Goal: Task Accomplishment & Management: Use online tool/utility

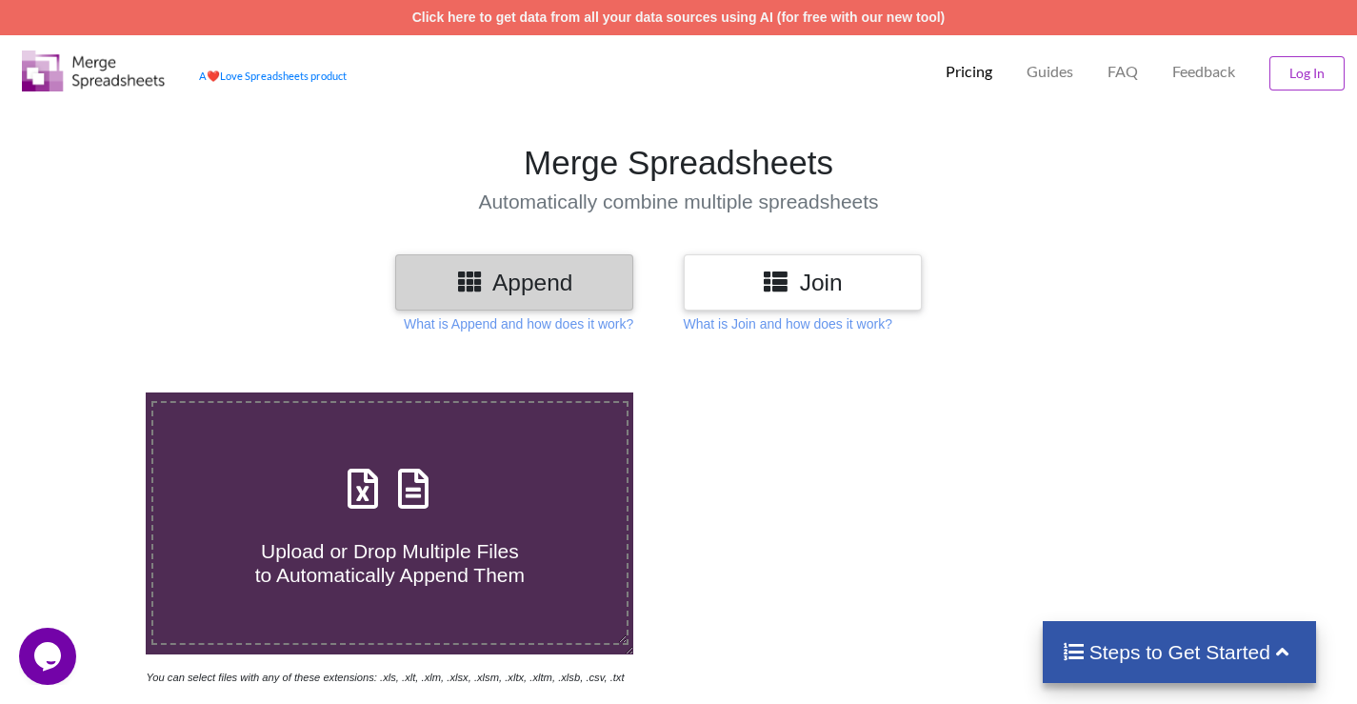
click at [406, 529] on h4 "Upload or Drop Multiple Files to Automatically Append Them" at bounding box center [390, 551] width 474 height 72
click at [91, 392] on input "Upload or Drop Multiple Files to Automatically Append Them" at bounding box center [91, 392] width 0 height 0
type input "C:\fakepath\CLASS-8.xlsx"
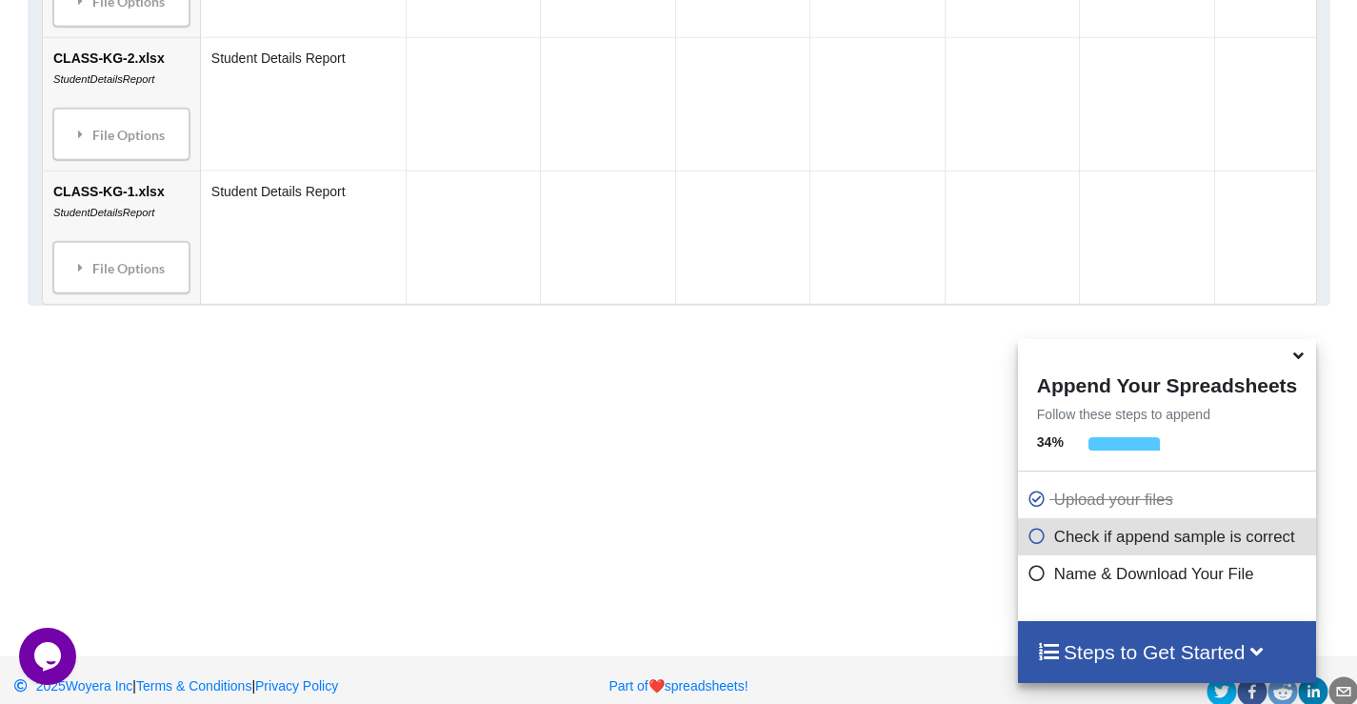
scroll to position [2144, 0]
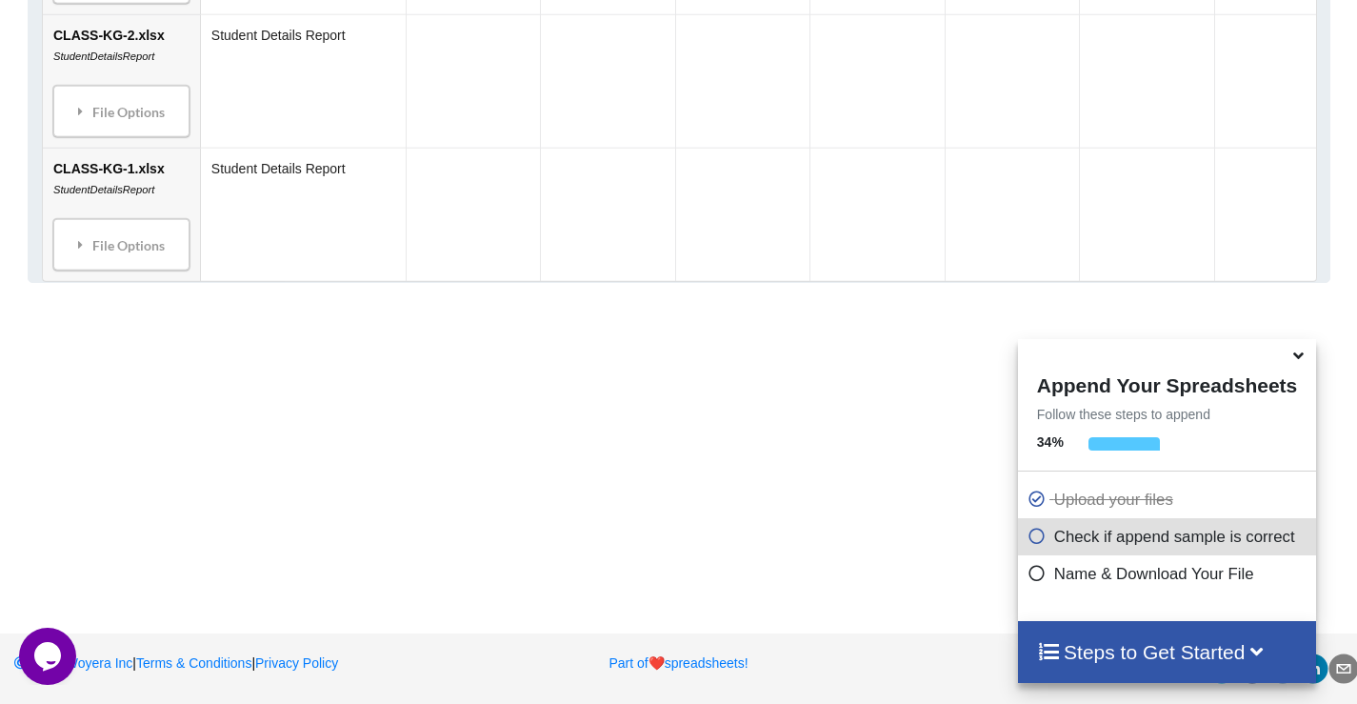
click at [1296, 353] on icon at bounding box center [1298, 352] width 20 height 17
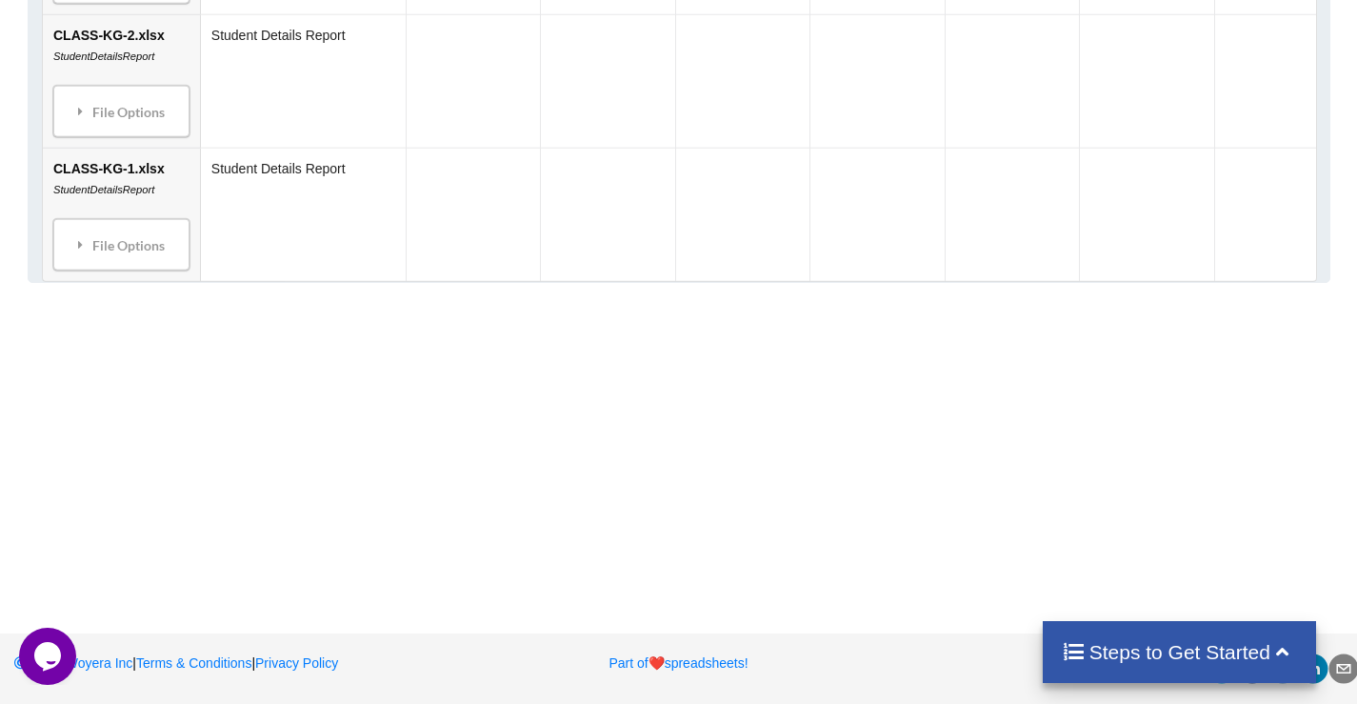
click at [1188, 663] on h4 "Steps to Get Started" at bounding box center [1178, 652] width 235 height 24
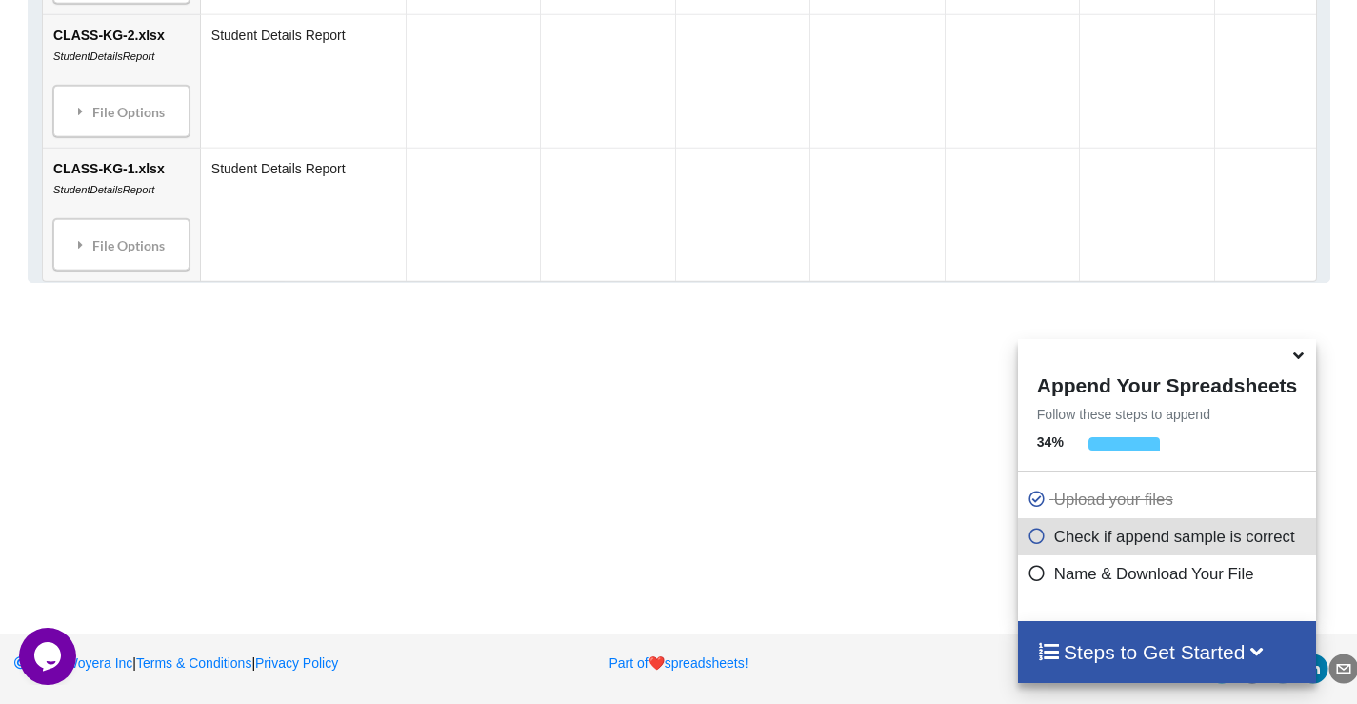
click at [1030, 576] on icon at bounding box center [1036, 570] width 19 height 16
click at [1033, 578] on icon at bounding box center [1036, 570] width 19 height 16
click at [1121, 650] on h4 "Steps to Get Started" at bounding box center [1167, 652] width 260 height 24
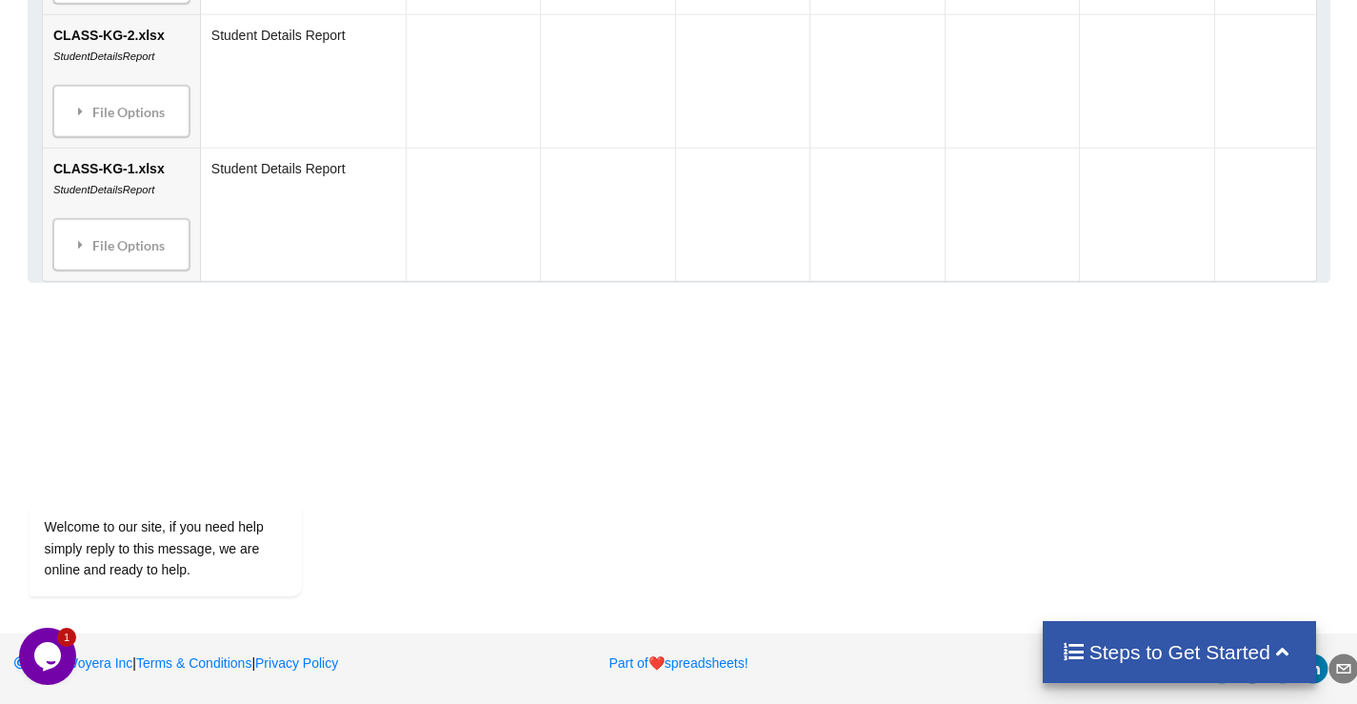
click at [1121, 650] on h4 "Steps to Get Started" at bounding box center [1178, 652] width 235 height 24
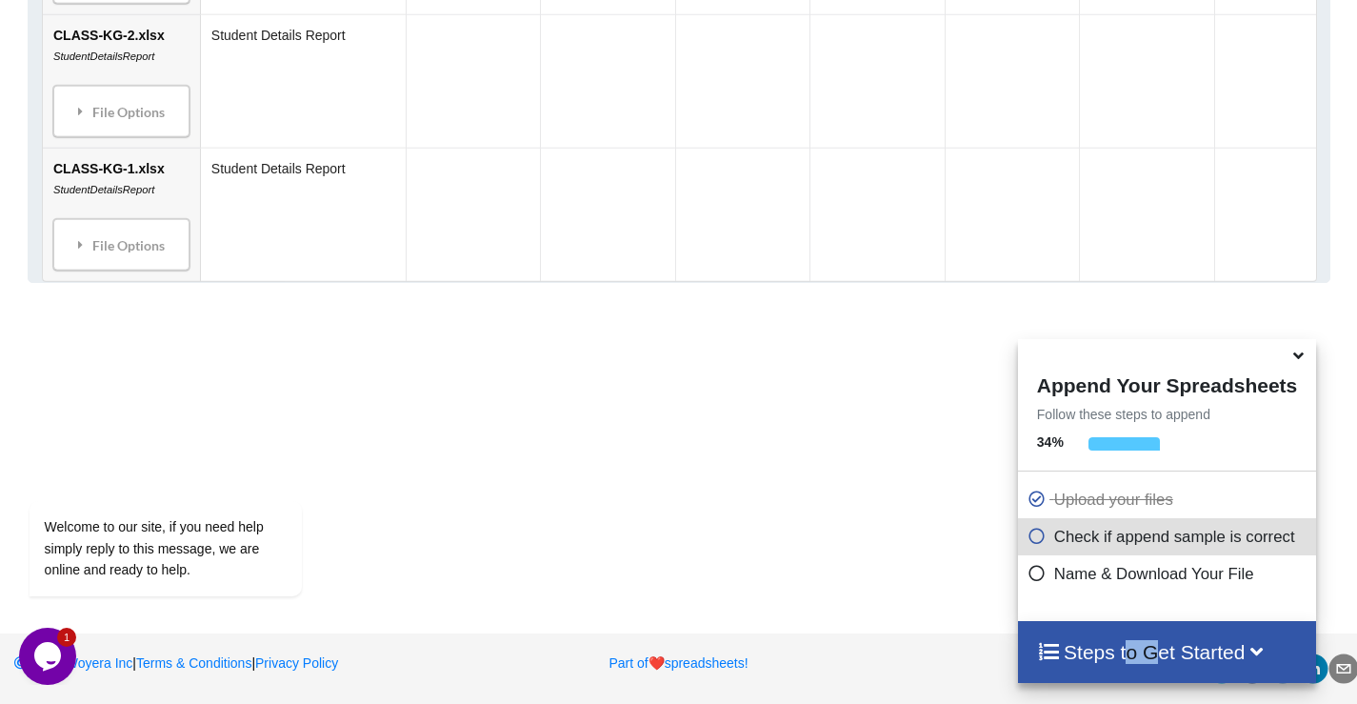
click at [1121, 650] on h4 "Steps to Get Started" at bounding box center [1167, 652] width 260 height 24
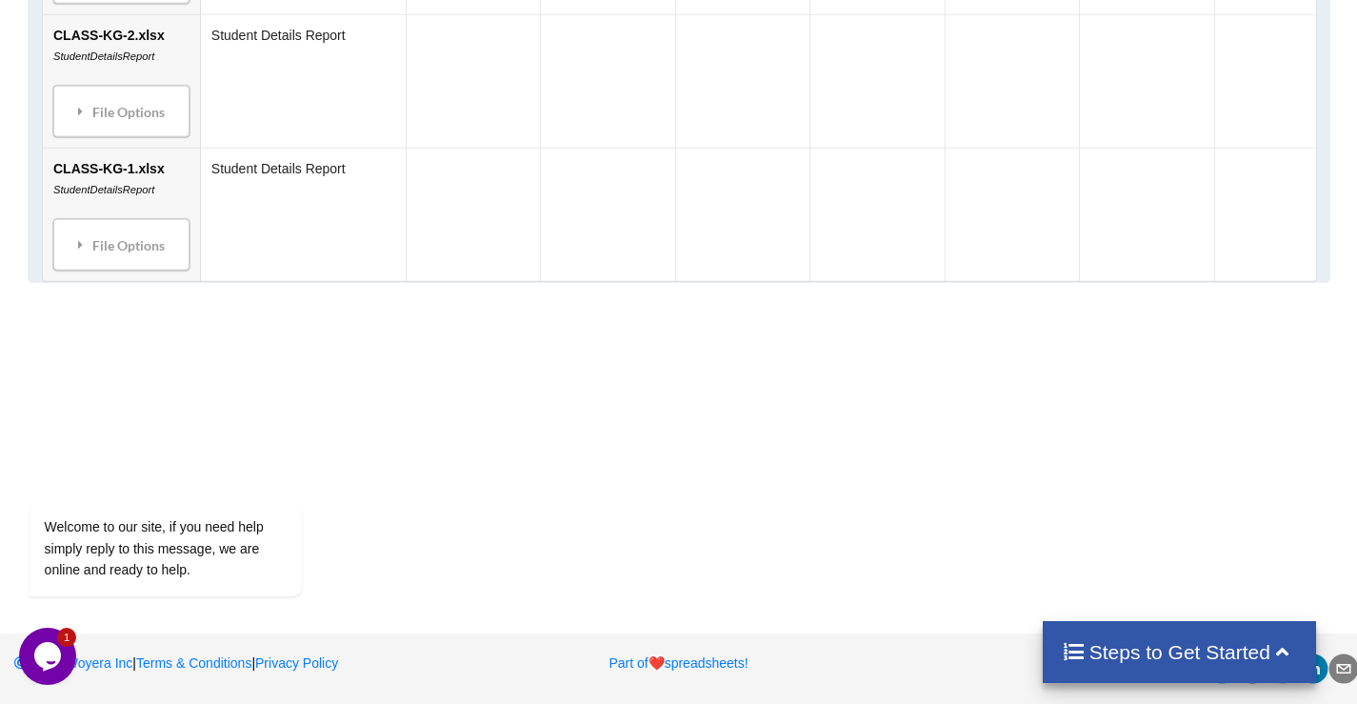
click at [1121, 650] on h4 "Steps to Get Started" at bounding box center [1178, 652] width 235 height 24
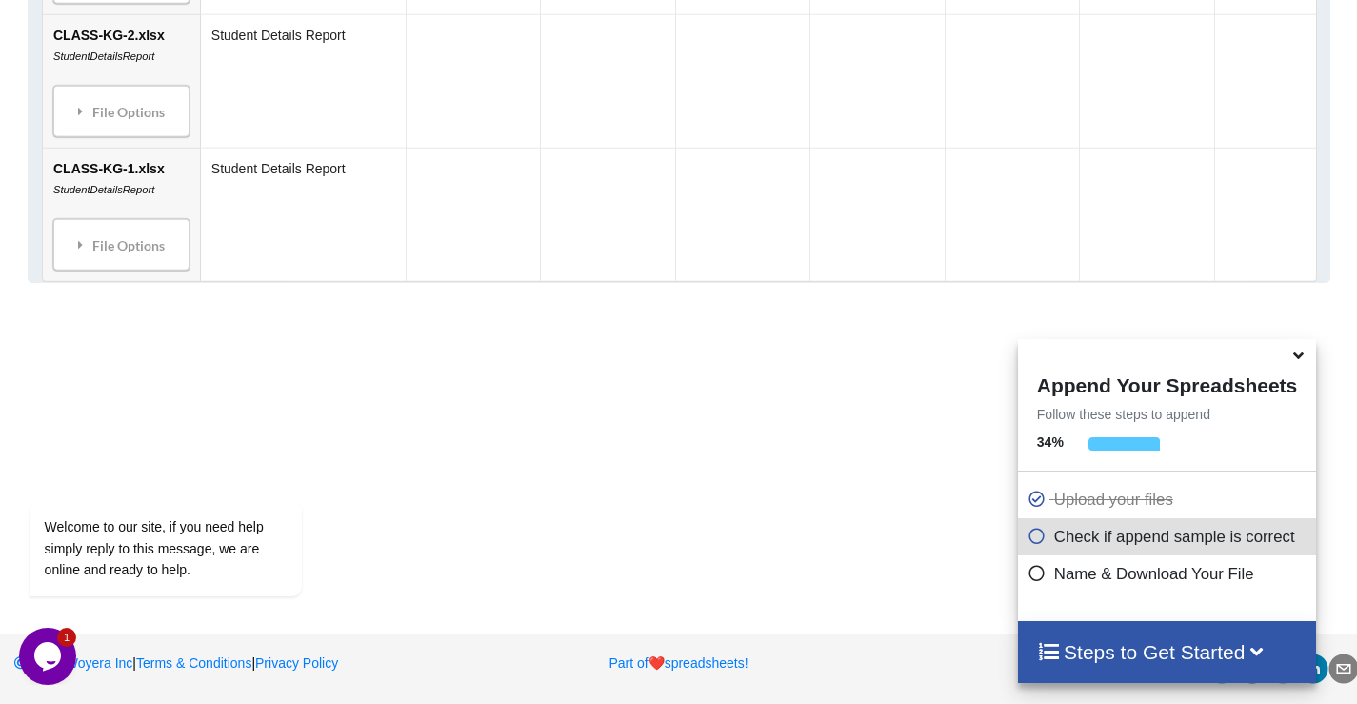
click at [1152, 446] on div at bounding box center [1123, 449] width 70 height 24
click at [1295, 361] on icon at bounding box center [1298, 352] width 20 height 17
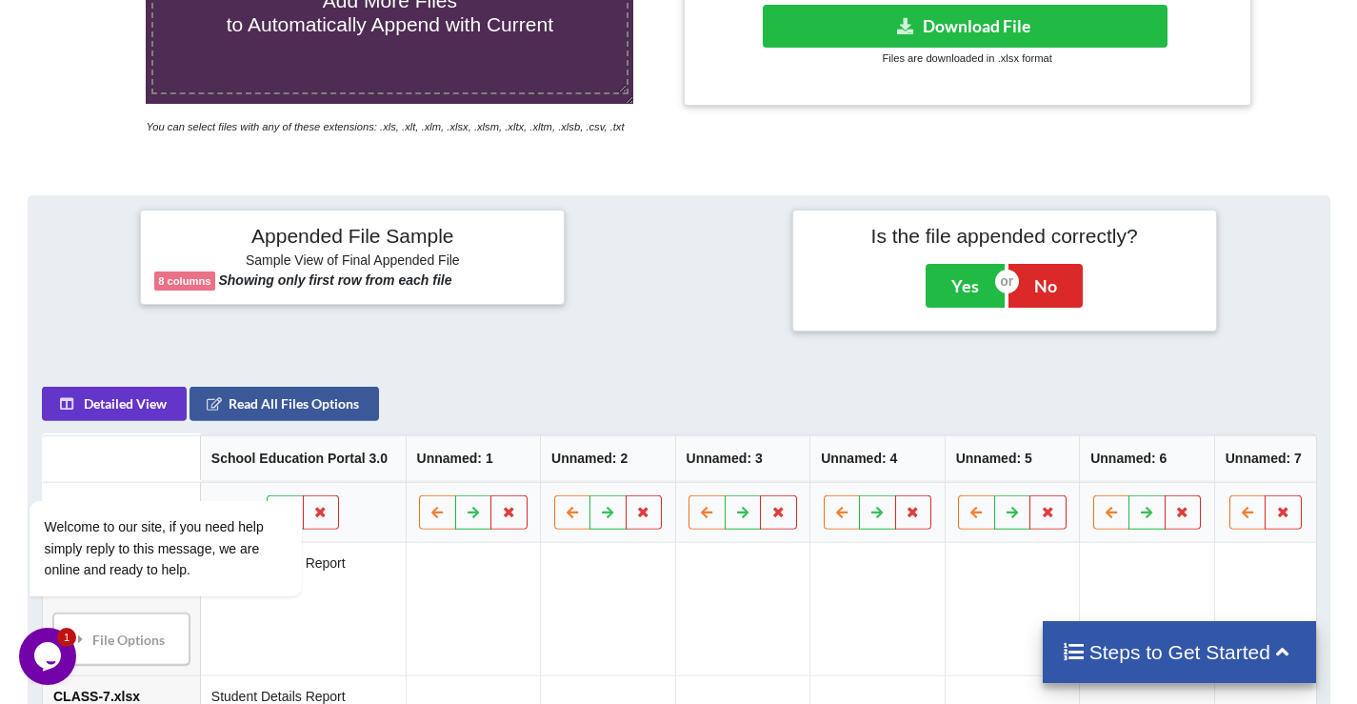
scroll to position [525, 0]
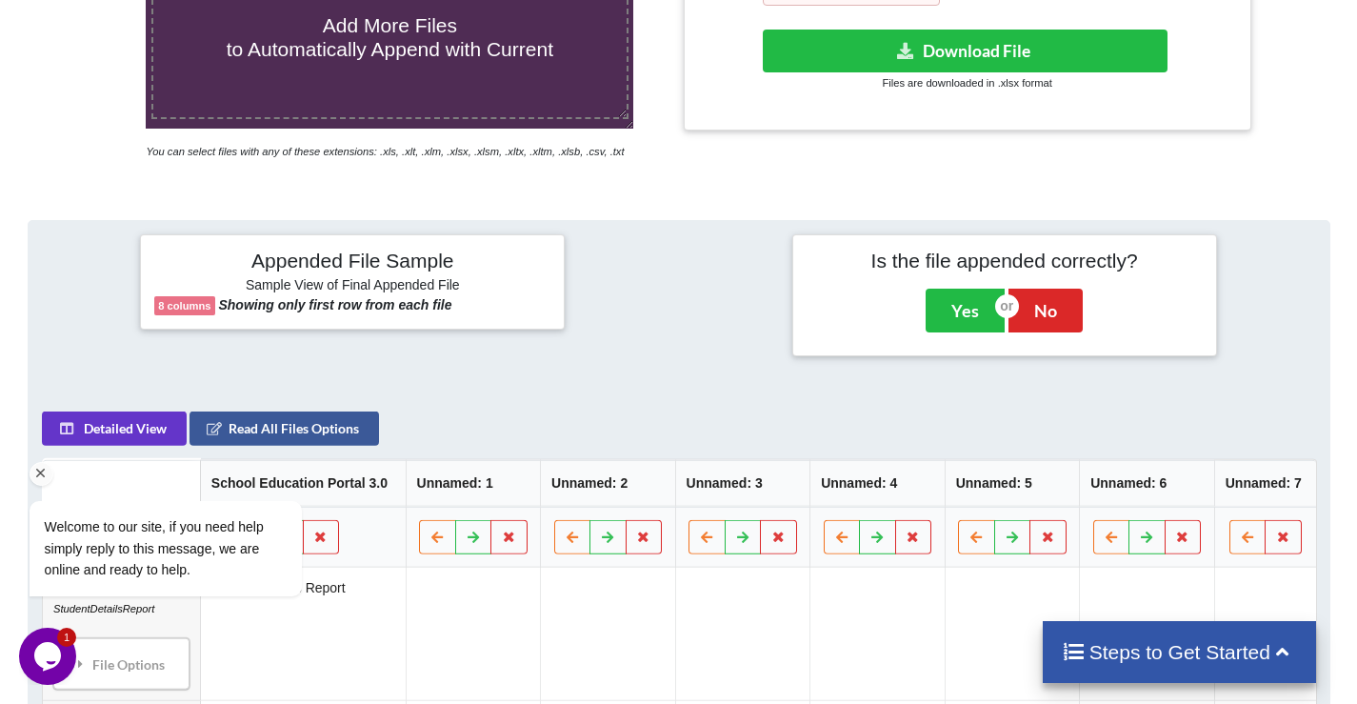
click at [42, 471] on icon "Chat attention grabber" at bounding box center [40, 473] width 17 height 17
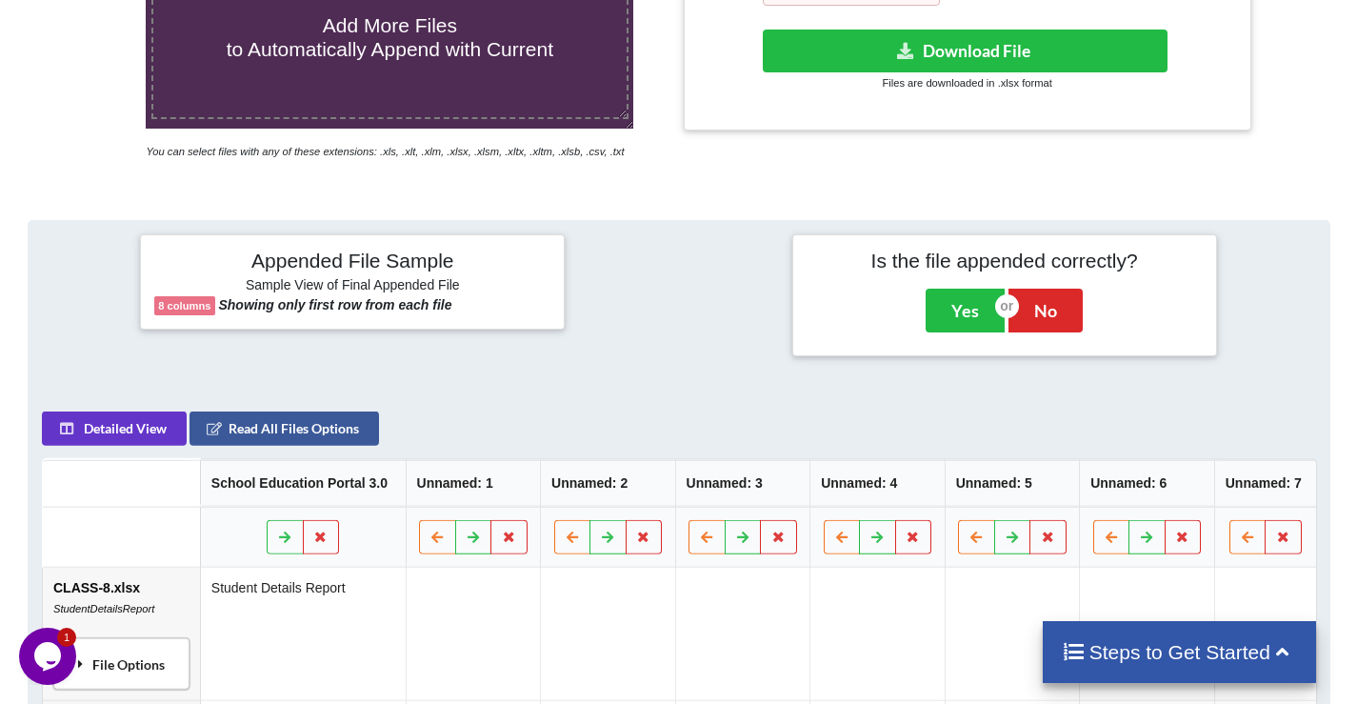
click at [149, 659] on div "File Options" at bounding box center [120, 664] width 125 height 40
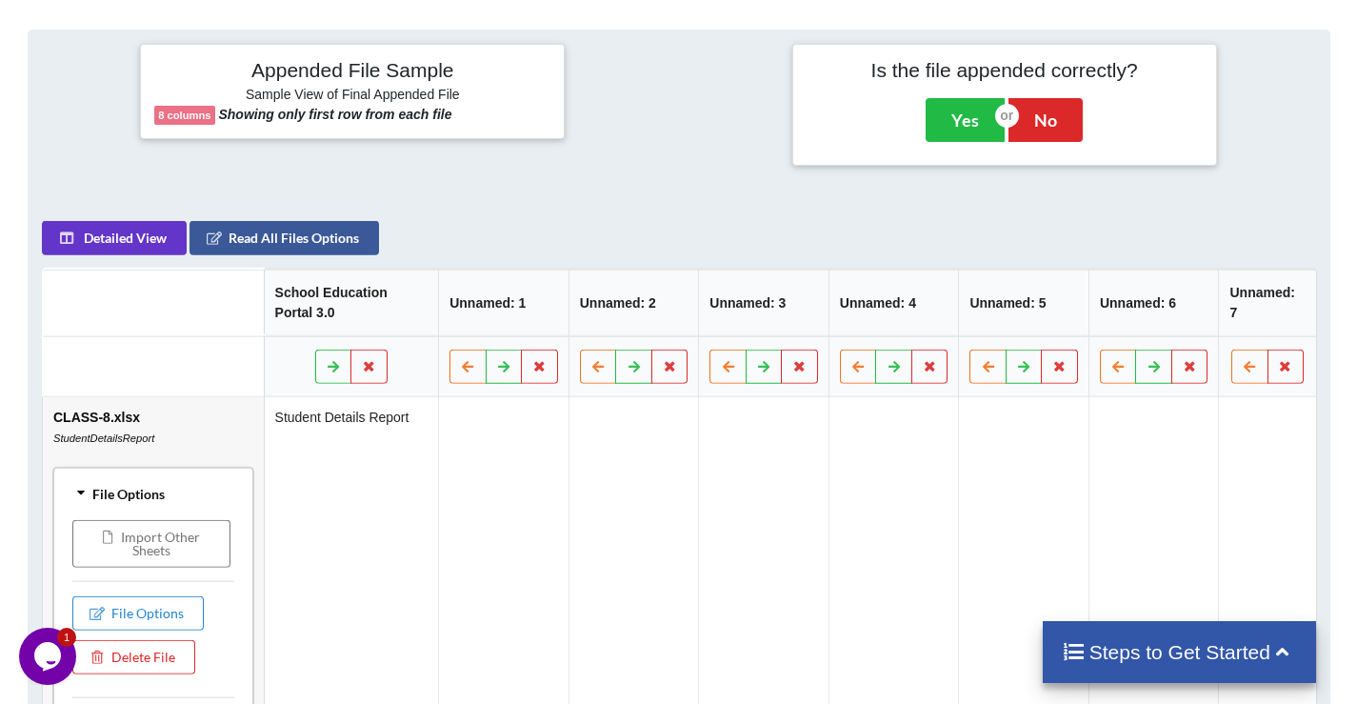
scroll to position [621, 0]
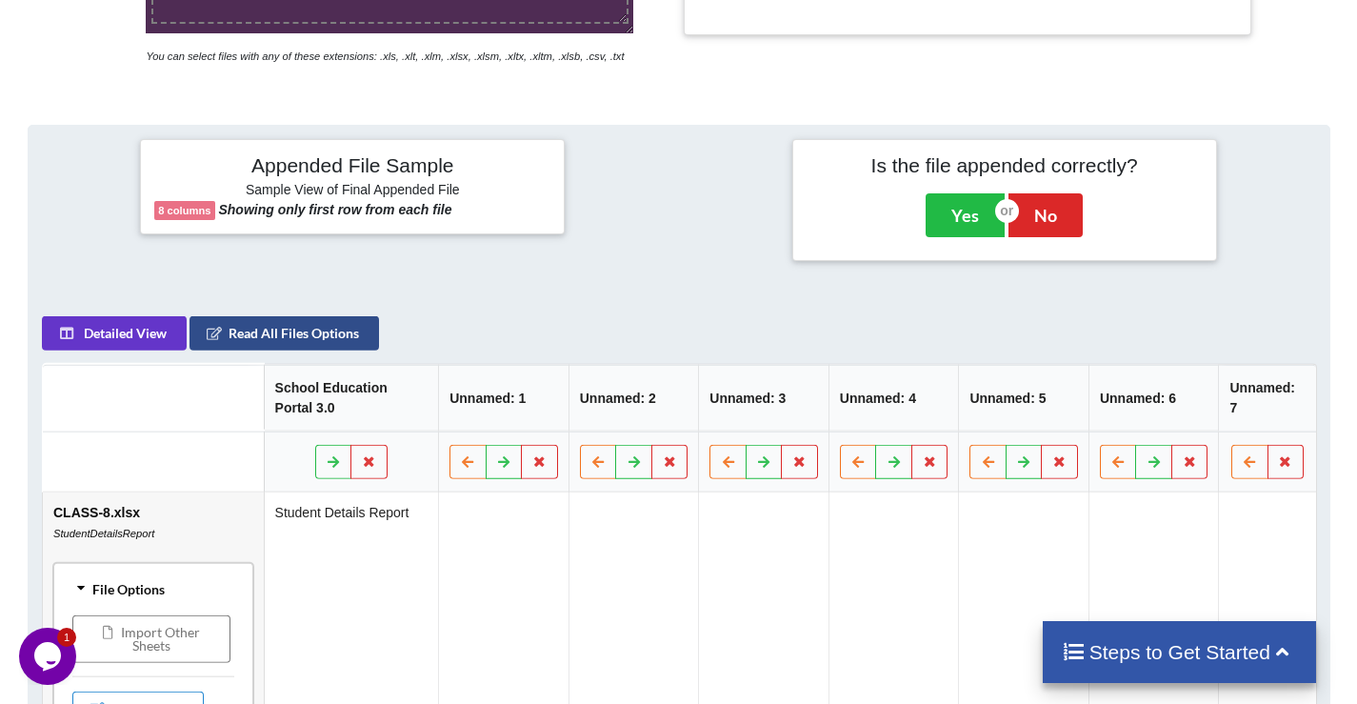
click at [309, 337] on button "Read All Files Options" at bounding box center [282, 333] width 189 height 34
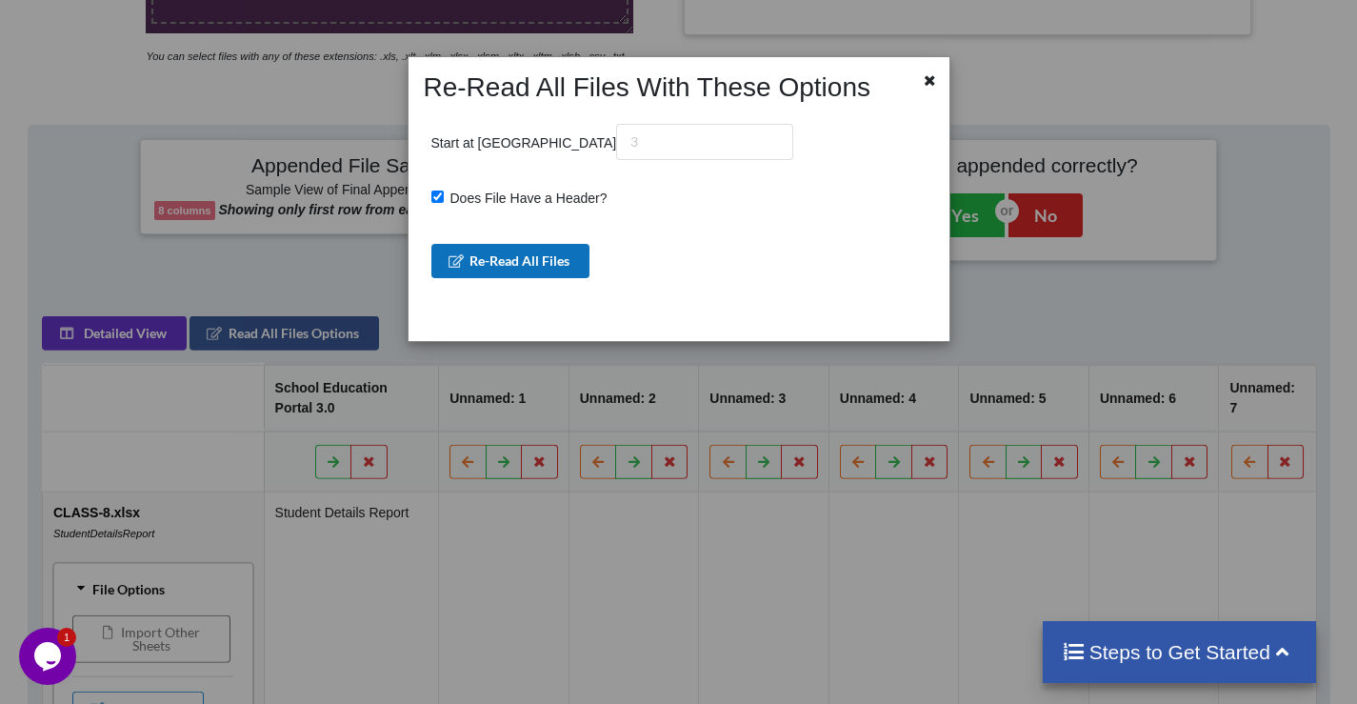
click at [550, 267] on button "Re-Read All Files" at bounding box center [510, 261] width 159 height 34
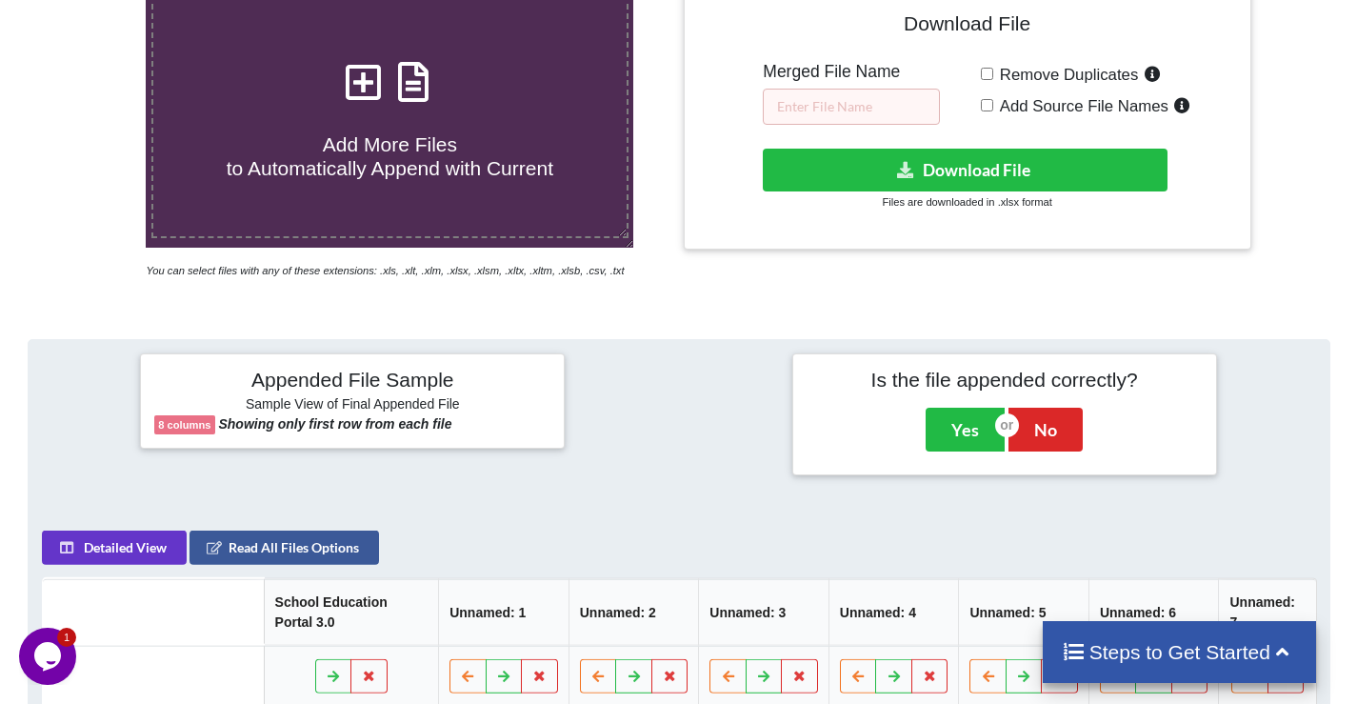
scroll to position [335, 0]
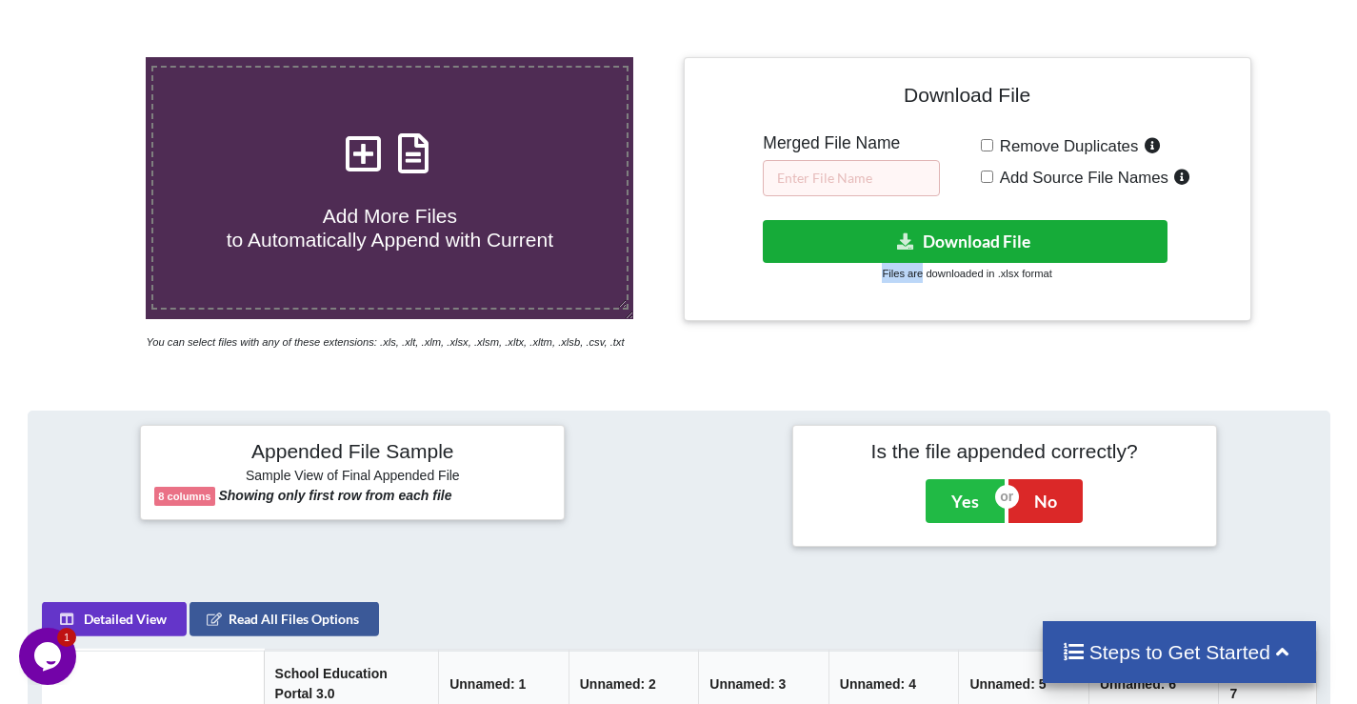
drag, startPoint x: 922, startPoint y: 263, endPoint x: 994, endPoint y: 223, distance: 82.7
click at [994, 223] on div "Download hidden Download File Files are downloaded in .xlsx format" at bounding box center [967, 251] width 539 height 63
click at [965, 234] on button "Download File" at bounding box center [965, 241] width 405 height 43
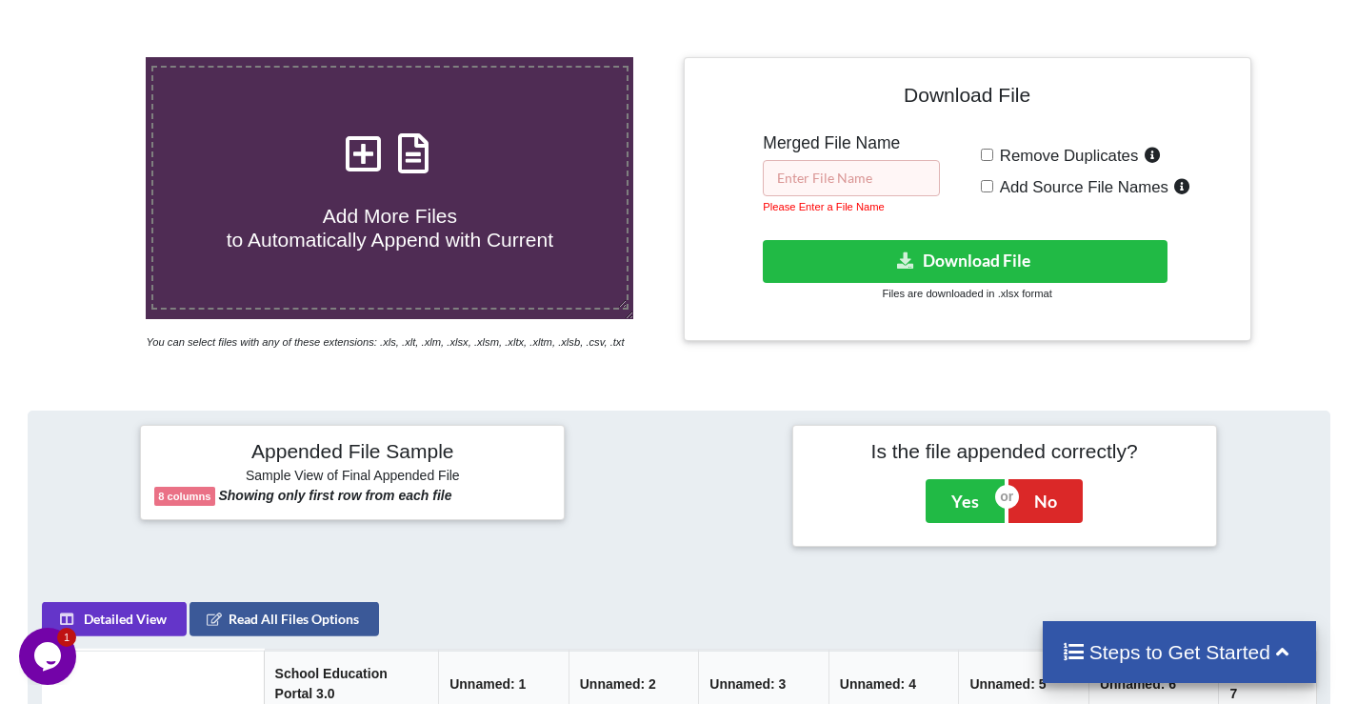
click at [858, 179] on input "text" at bounding box center [851, 178] width 177 height 36
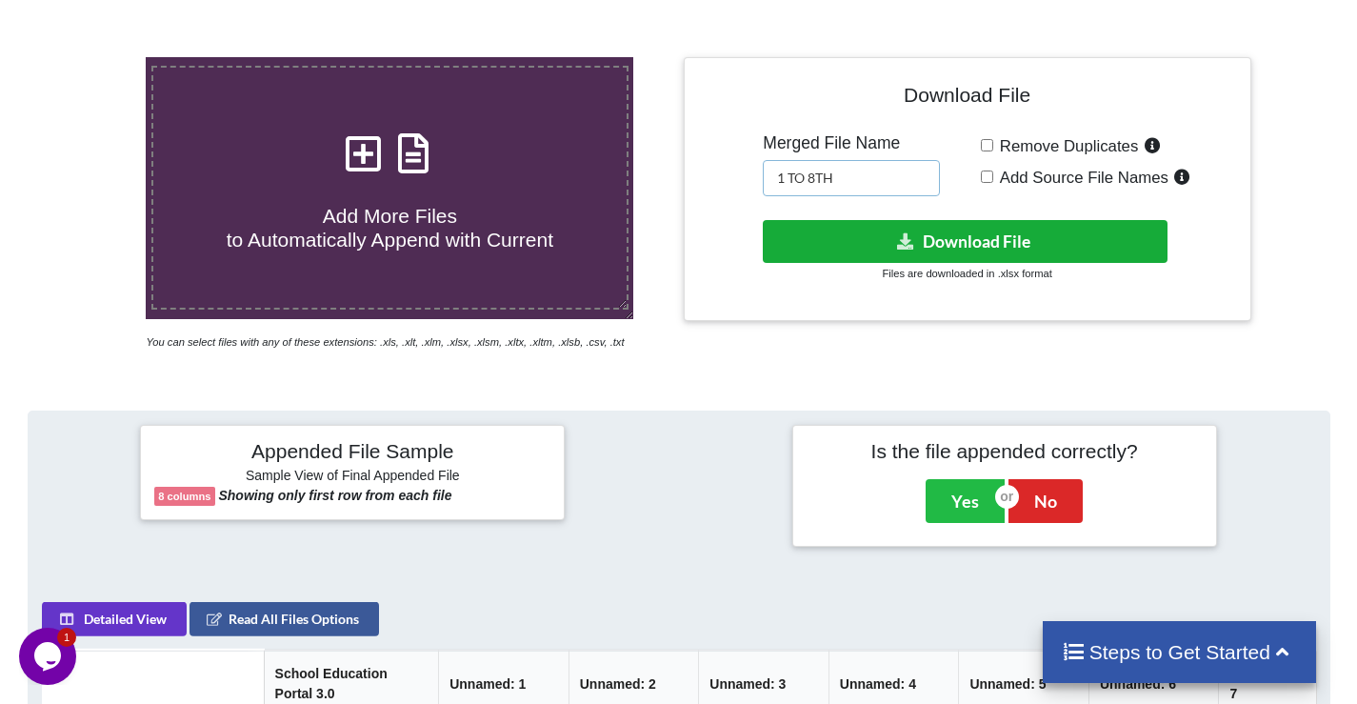
type input "1 TO 8TH"
click at [947, 248] on button "Download File" at bounding box center [965, 241] width 405 height 43
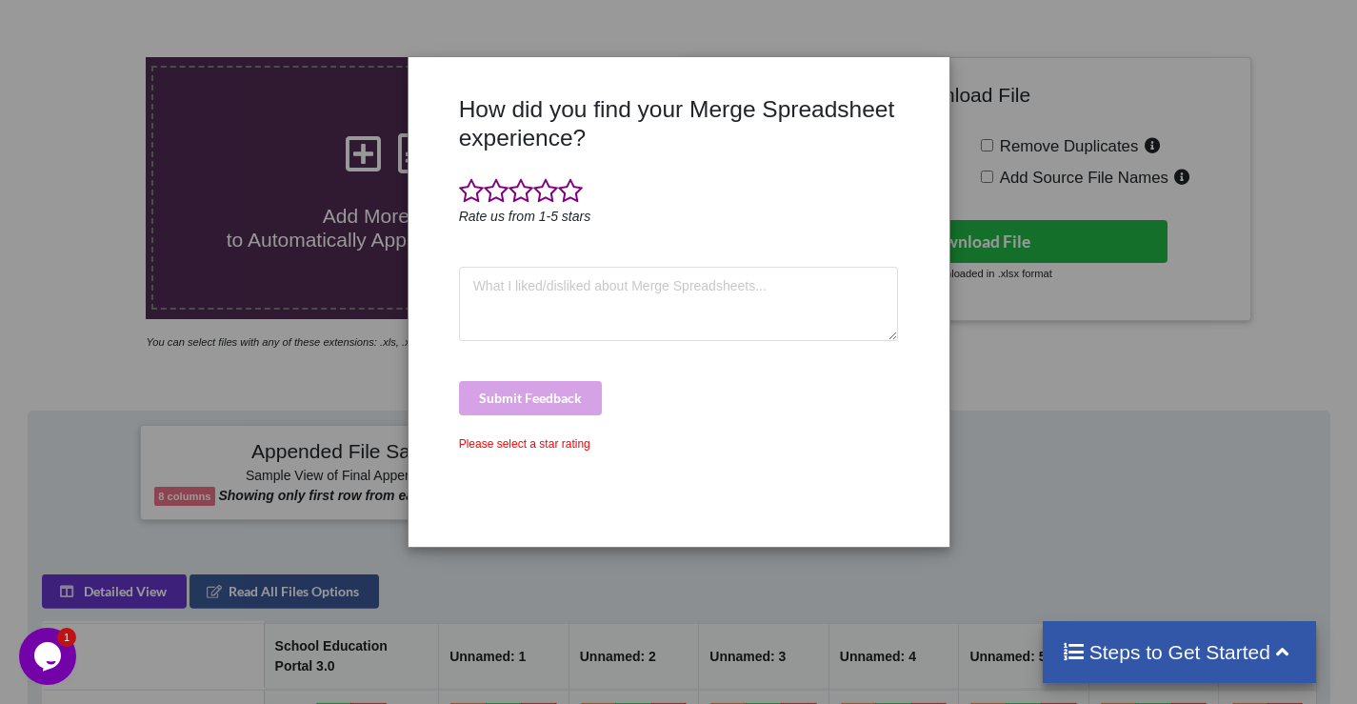
drag, startPoint x: 1120, startPoint y: 298, endPoint x: 1106, endPoint y: 278, distance: 24.0
click at [1120, 296] on div "How did you find your Merge Spreadsheet experience? Rate us from 1-5 stars Subm…" at bounding box center [678, 352] width 1357 height 704
